Goal: Transaction & Acquisition: Purchase product/service

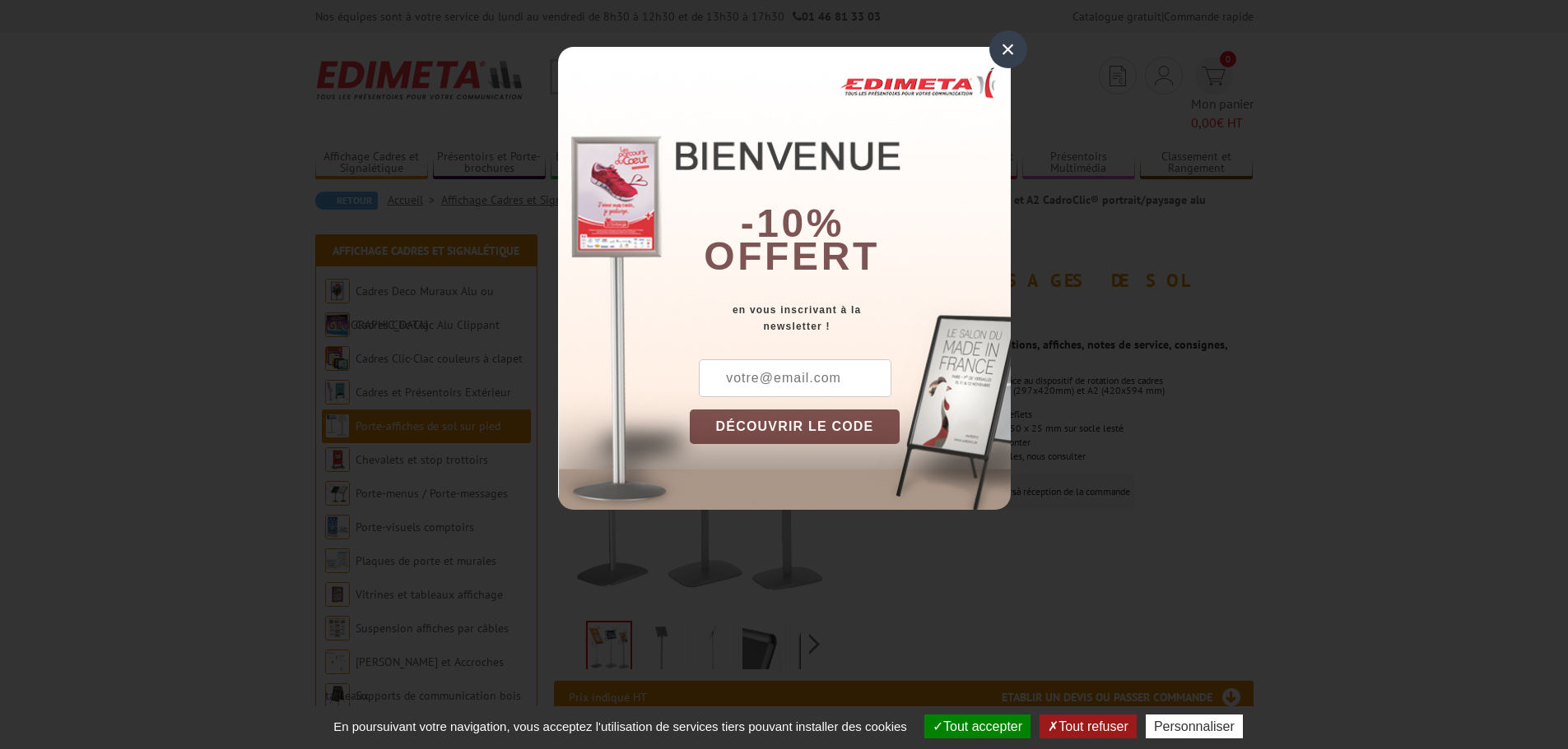
click at [1016, 52] on div "×" at bounding box center [1008, 49] width 38 height 38
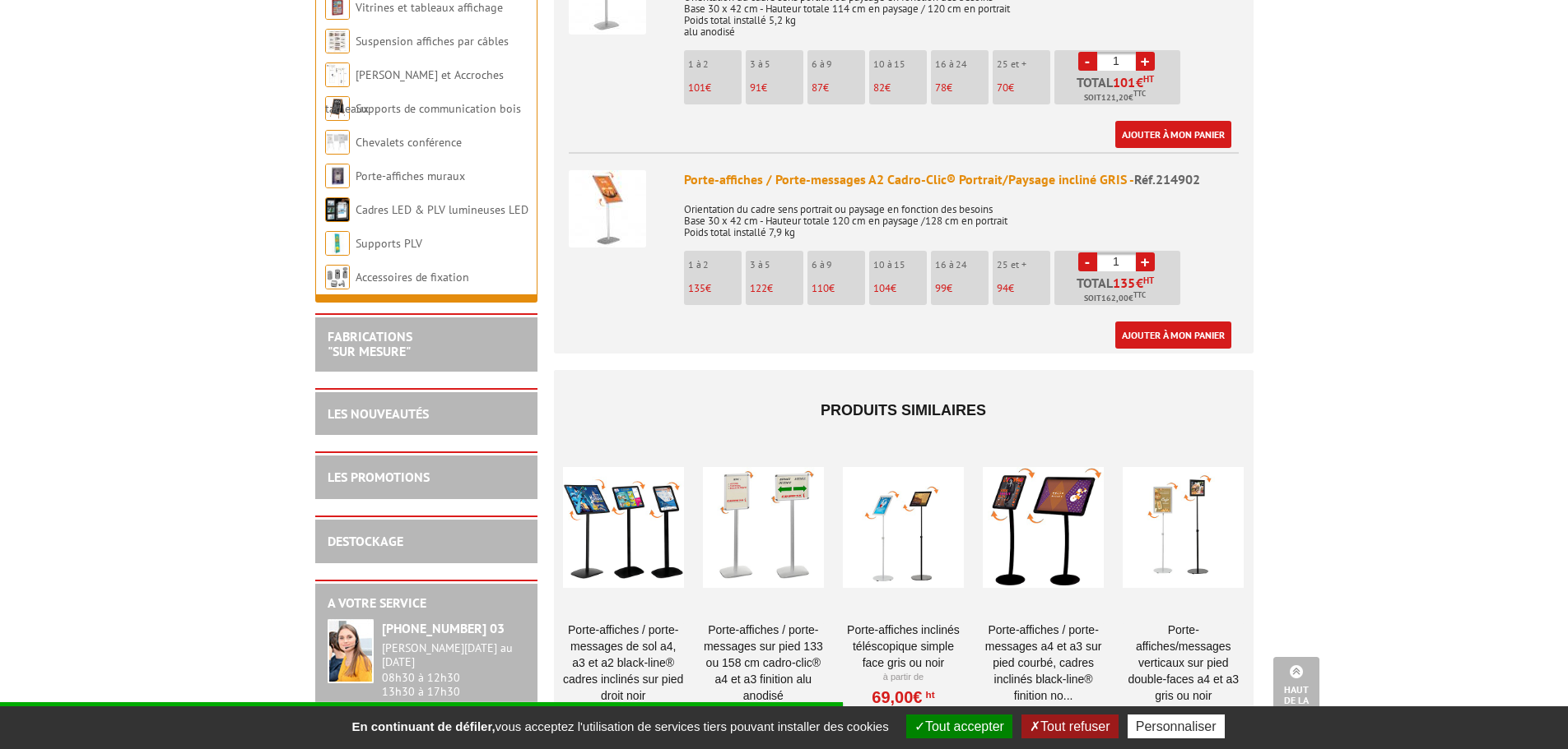
scroll to position [987, 0]
click at [775, 502] on div at bounding box center [763, 526] width 121 height 165
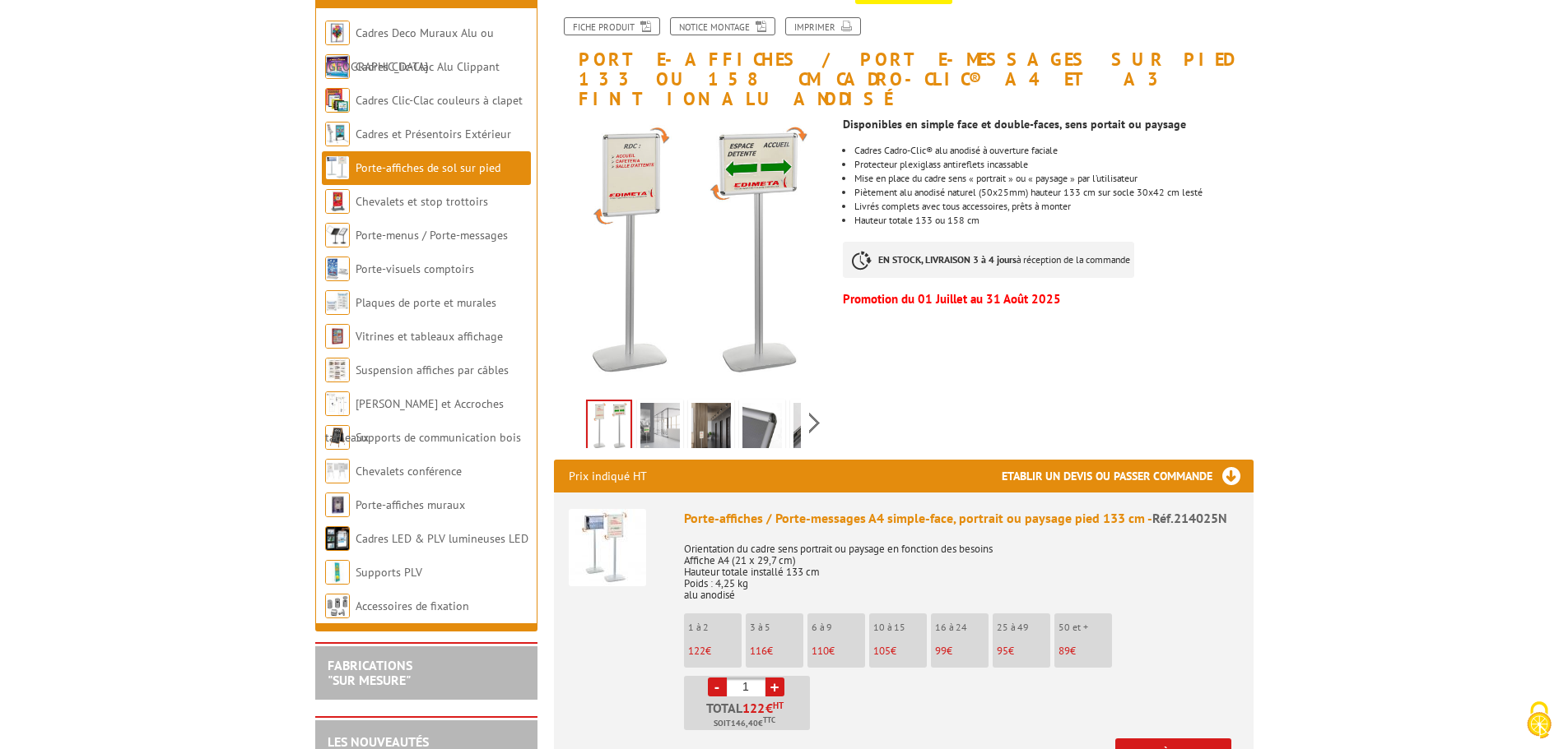
scroll to position [247, 0]
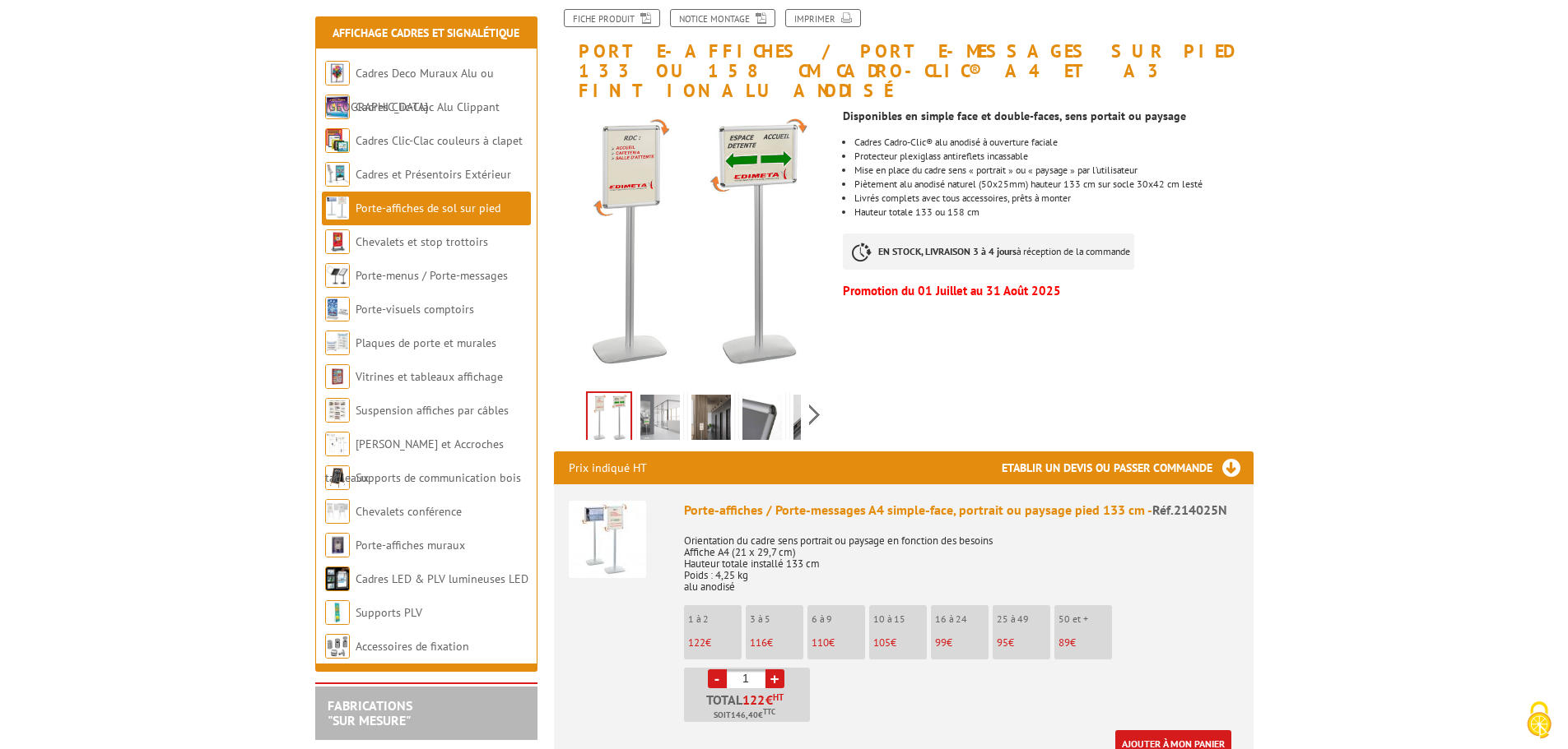
click at [651, 400] on img at bounding box center [660, 420] width 39 height 51
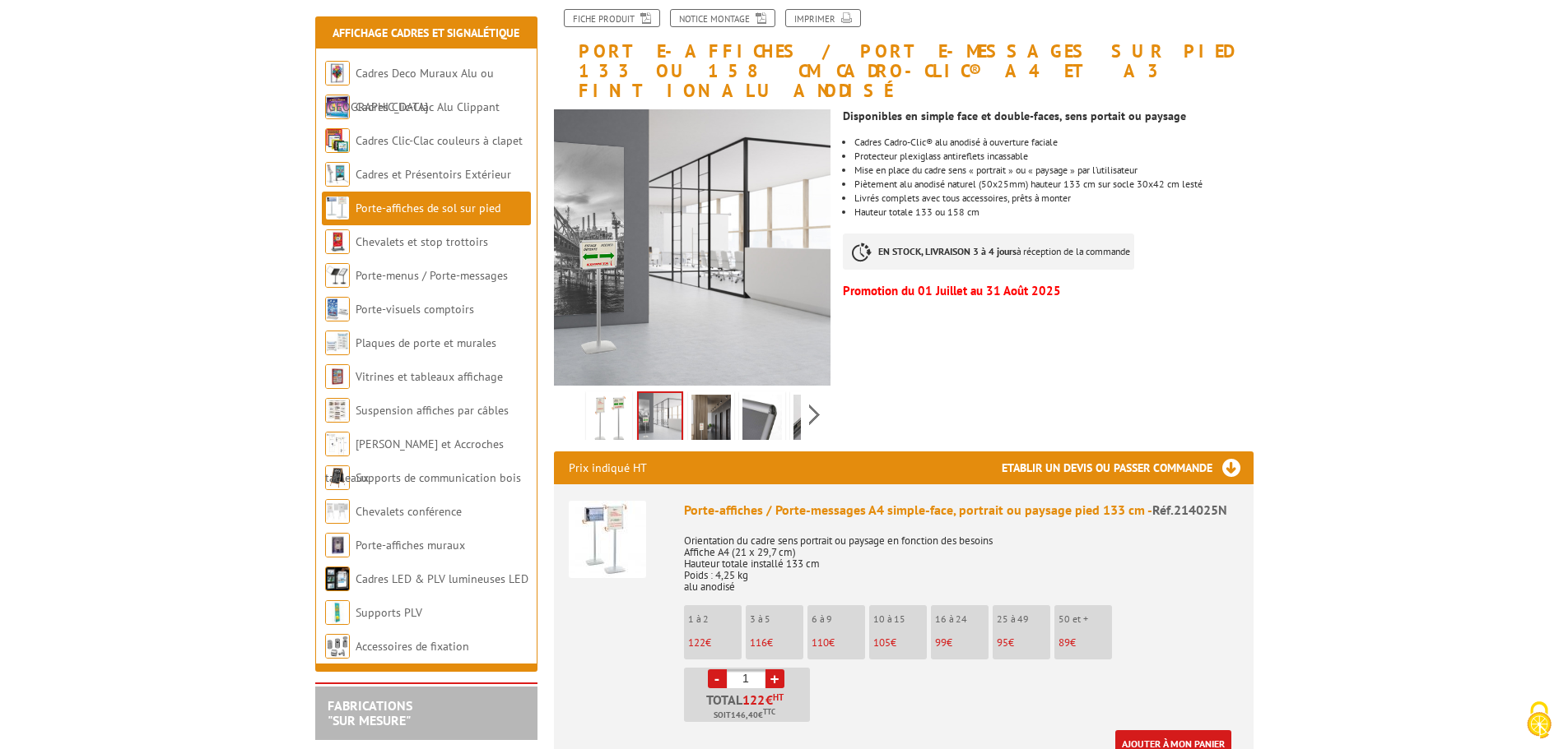
click at [712, 397] on img at bounding box center [710, 420] width 39 height 51
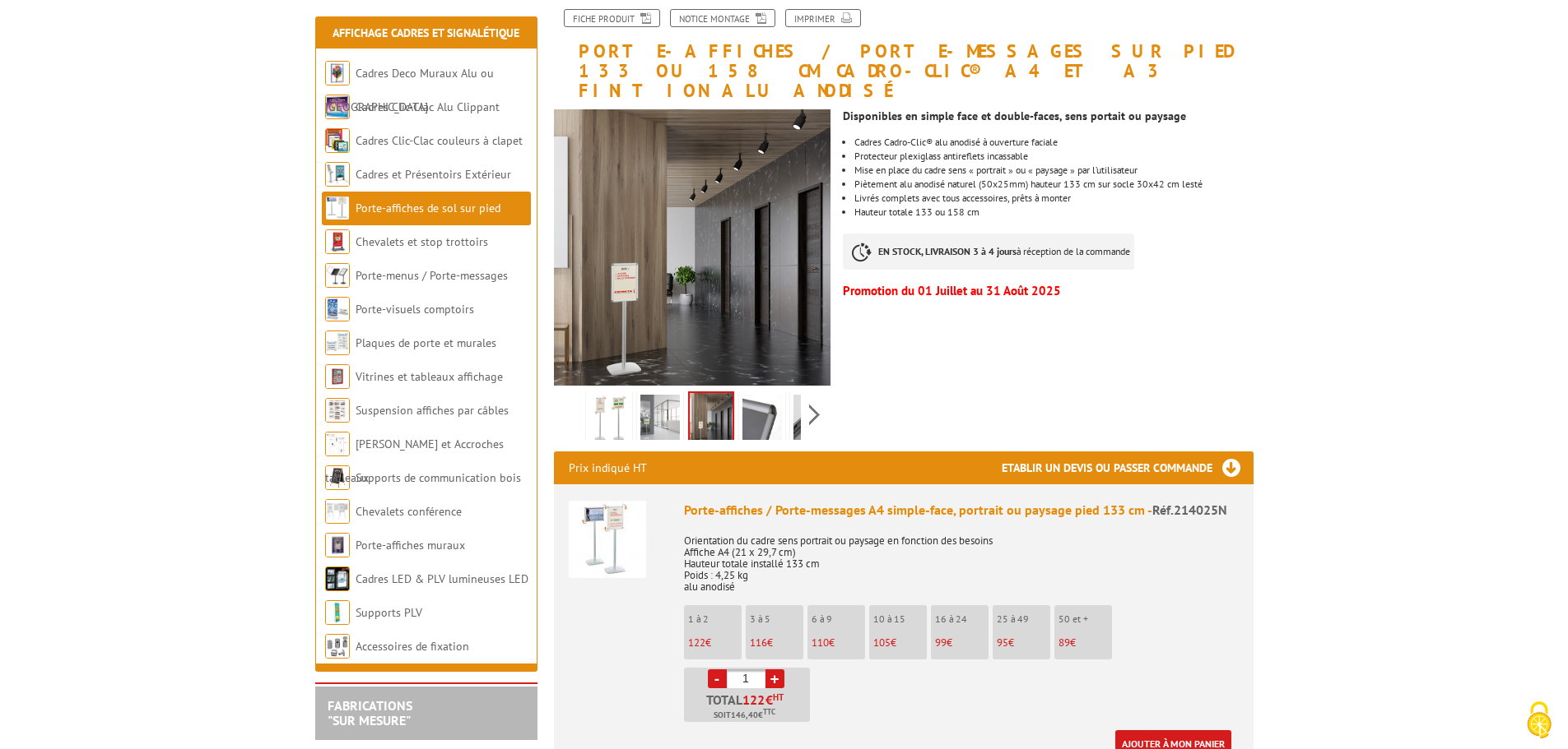
click at [764, 400] on img at bounding box center [762, 420] width 39 height 51
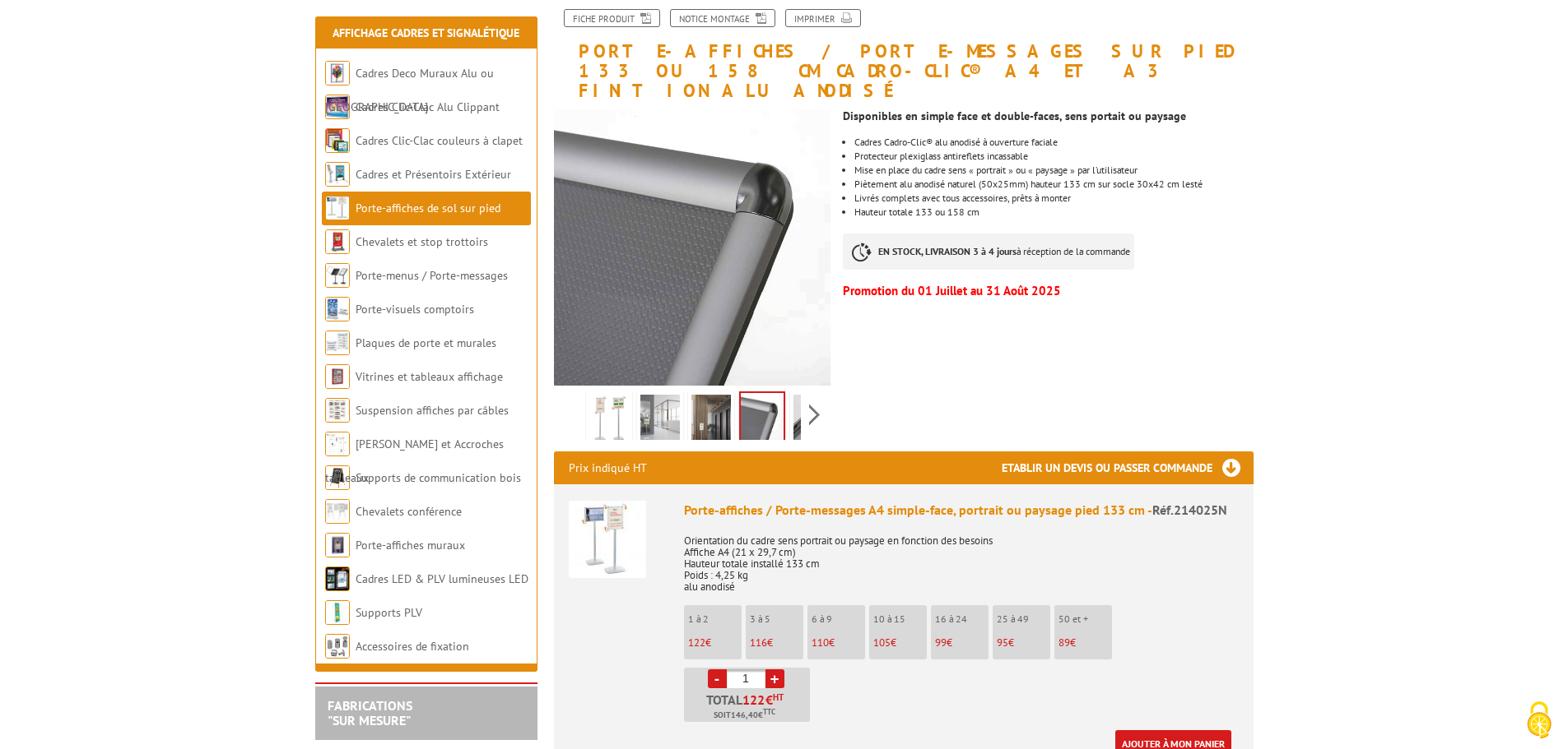
click at [824, 397] on div "Previous Next" at bounding box center [693, 414] width 277 height 58
click at [819, 395] on div "Previous Next" at bounding box center [693, 414] width 277 height 58
click at [764, 402] on img at bounding box center [776, 420] width 39 height 51
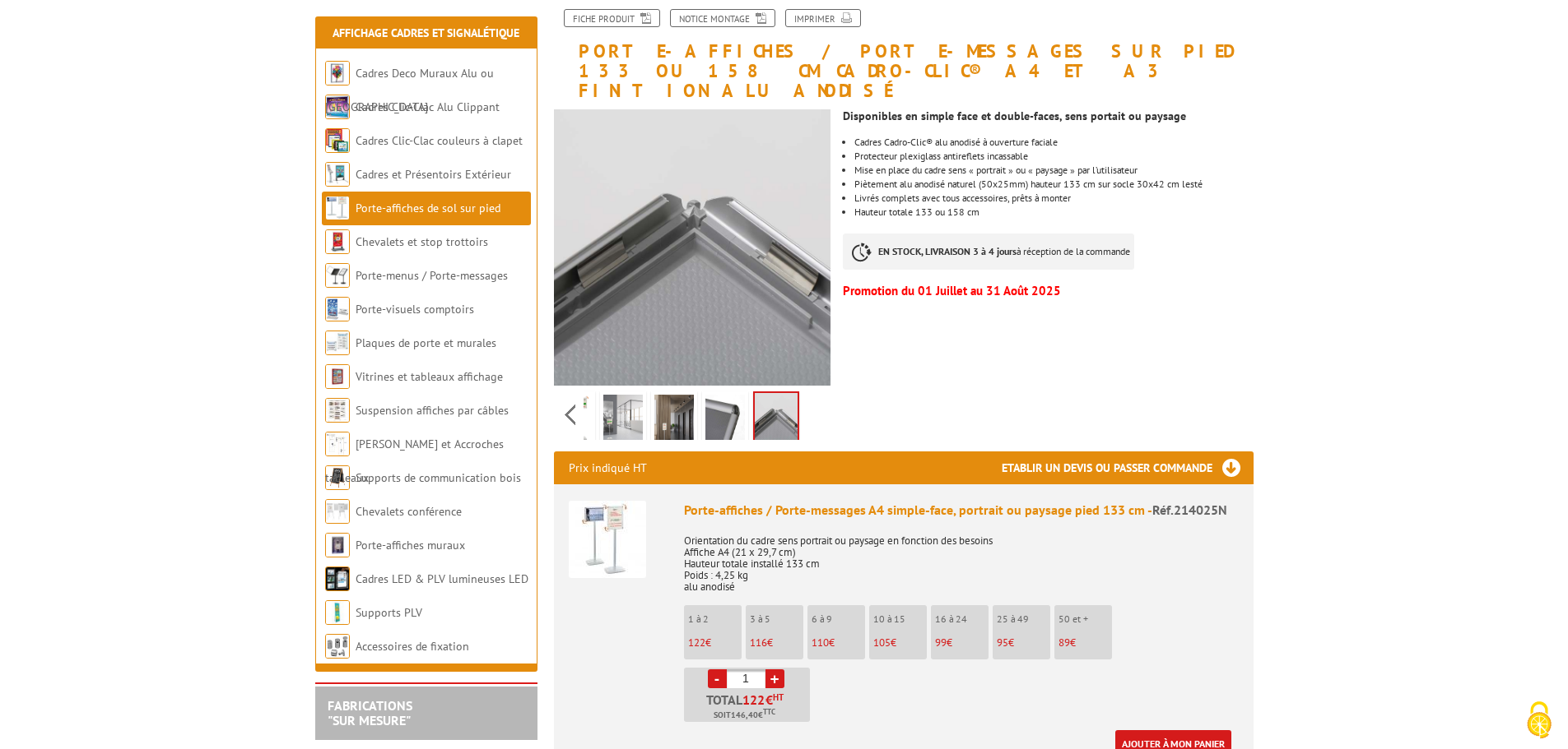
click at [640, 396] on img at bounding box center [623, 420] width 39 height 51
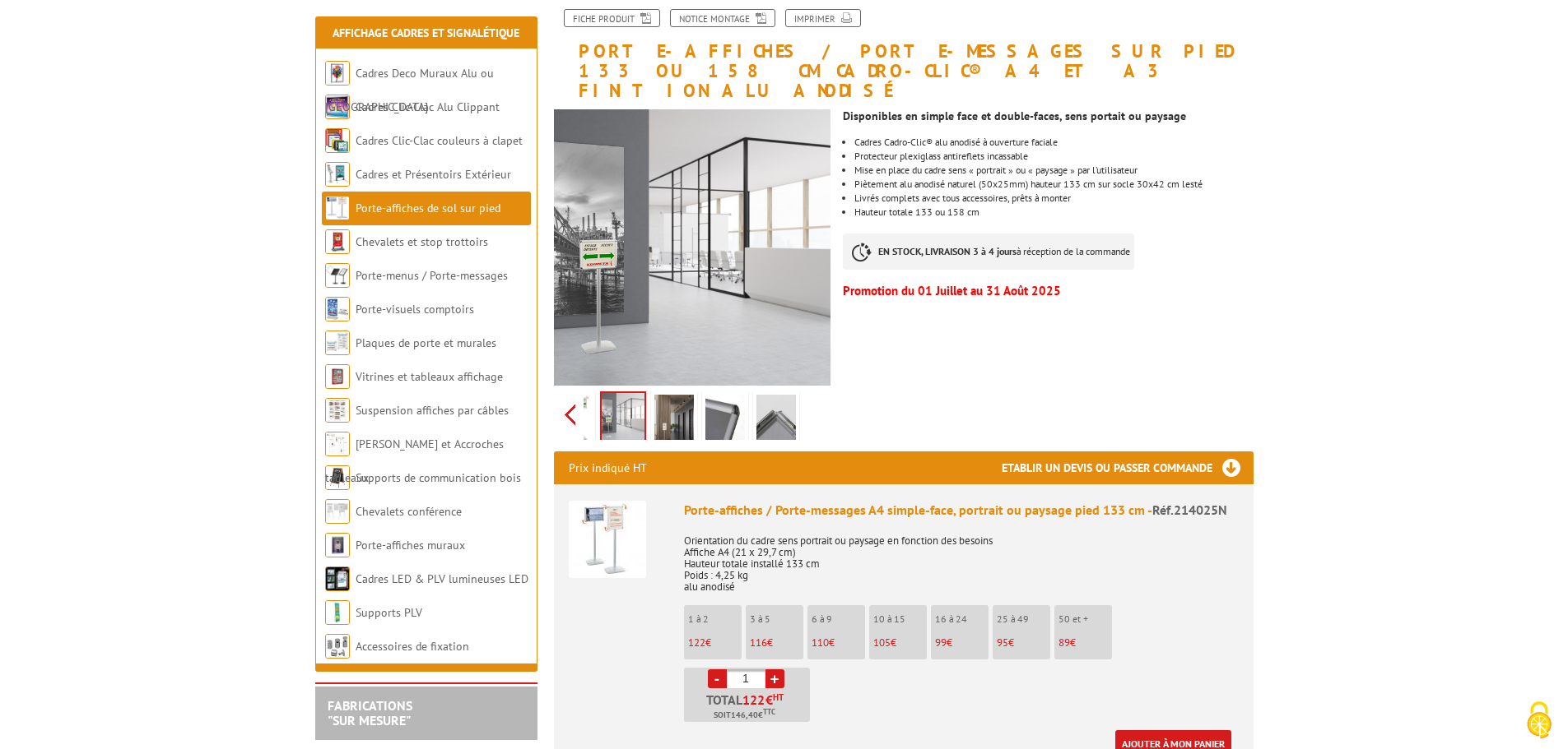
click at [573, 391] on div "Previous Next" at bounding box center [693, 414] width 277 height 58
click at [625, 395] on img at bounding box center [609, 420] width 39 height 51
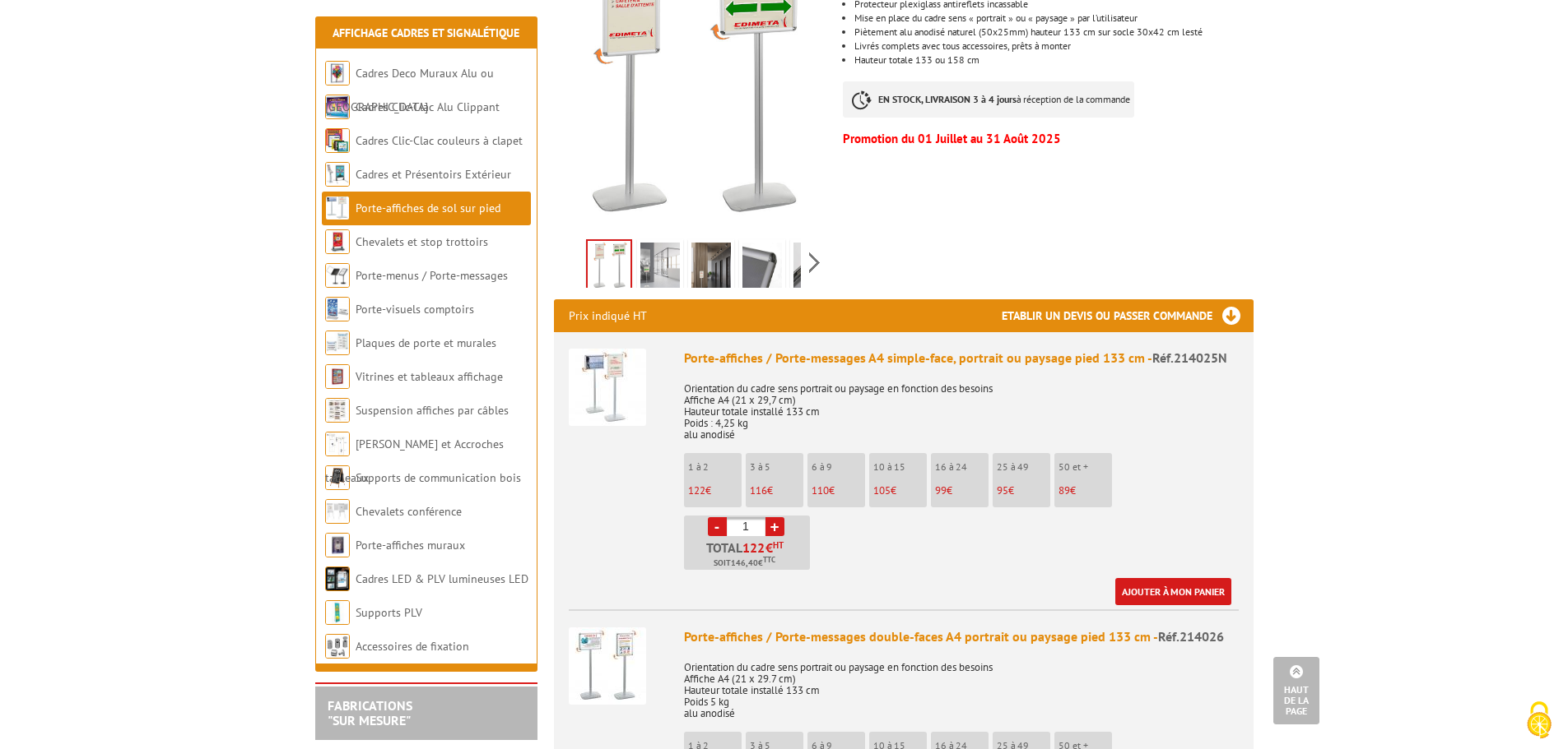
scroll to position [329, 0]
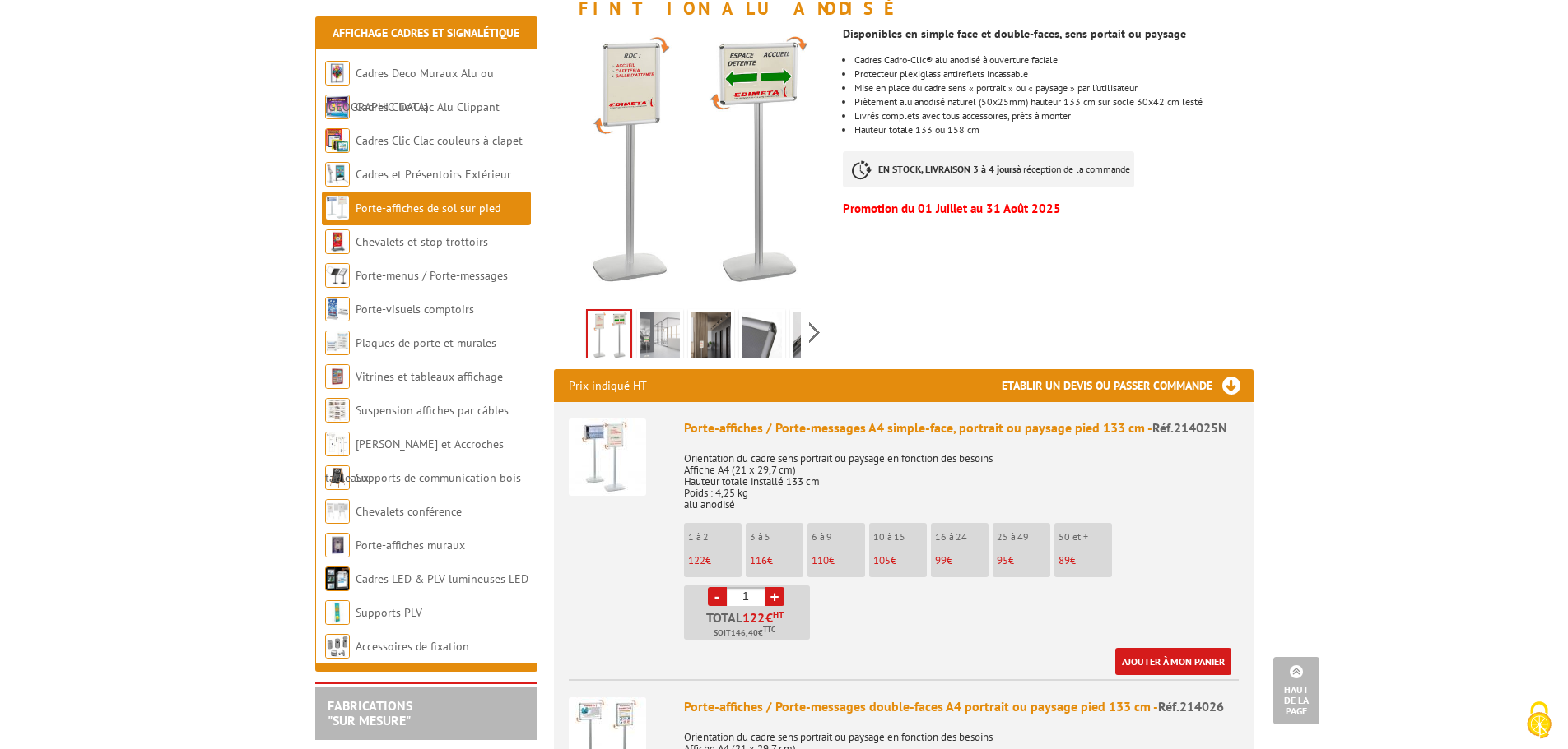
click at [778, 587] on link "+" at bounding box center [774, 596] width 19 height 19
click at [777, 587] on link "+" at bounding box center [774, 596] width 19 height 19
click at [718, 587] on link "-" at bounding box center [716, 596] width 19 height 19
type input "2"
